Goal: Check status

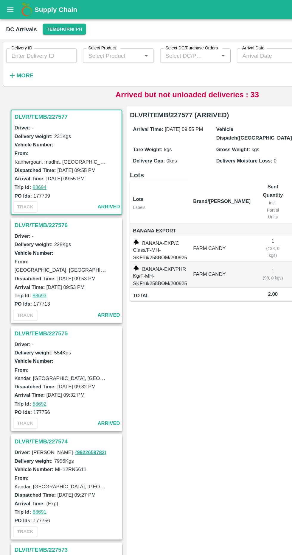
click at [15, 62] on h6 "More" at bounding box center [19, 59] width 13 height 8
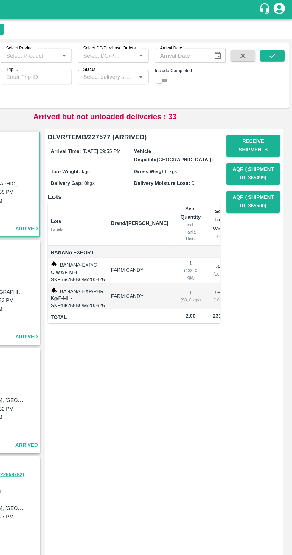
click at [133, 62] on input "Status" at bounding box center [148, 60] width 42 height 8
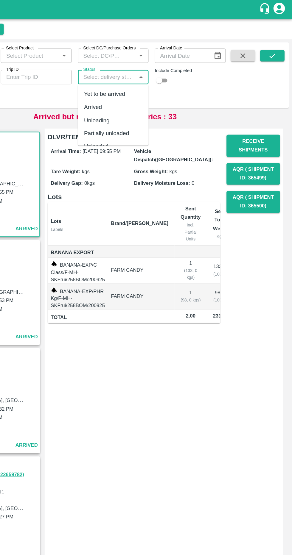
click at [132, 92] on div "Unloading" at bounding box center [140, 94] width 20 height 7
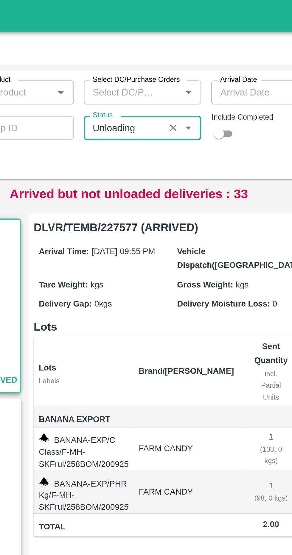
click at [157, 62] on input "Status" at bounding box center [144, 60] width 34 height 8
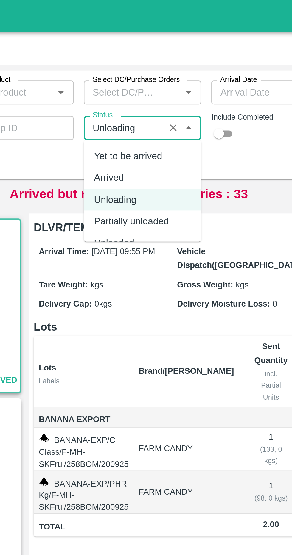
click at [136, 81] on div "Arrived" at bounding box center [137, 83] width 14 height 7
type input "Arrived"
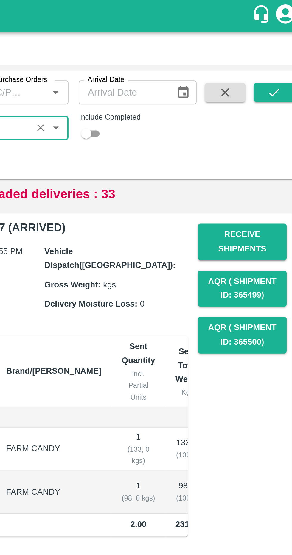
click at [278, 45] on icon "submit" at bounding box center [276, 43] width 7 height 7
